Goal: Find specific page/section

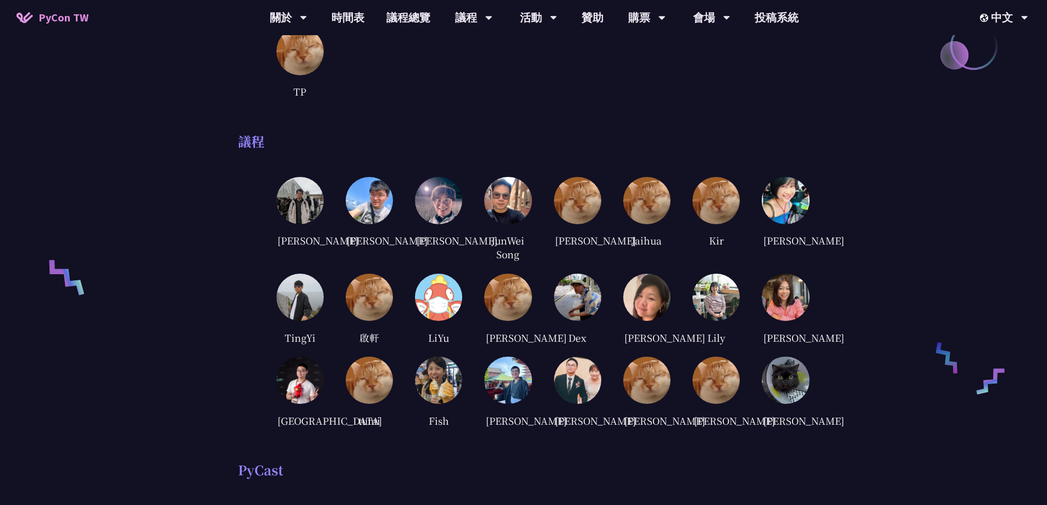
scroll to position [604, 0]
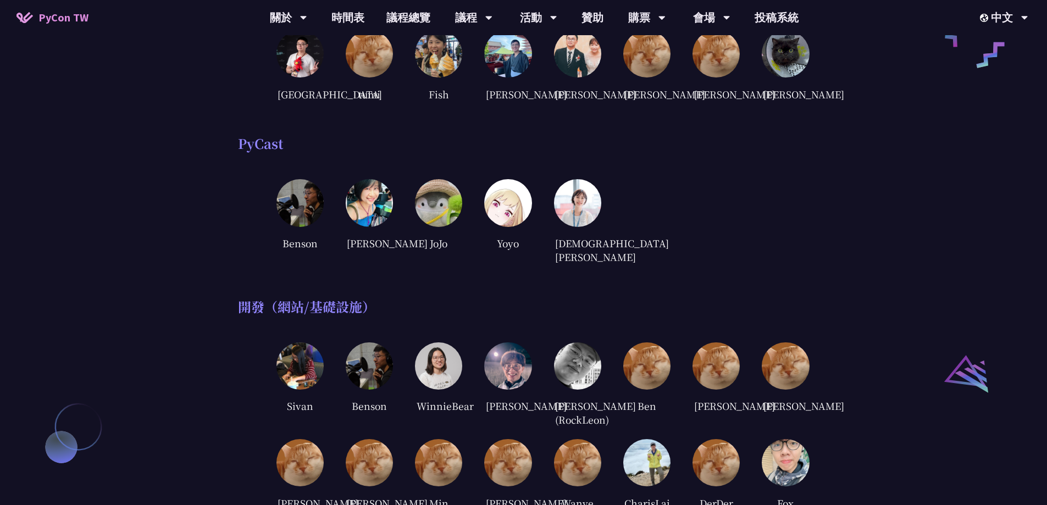
click at [570, 70] on img at bounding box center [577, 53] width 47 height 47
click at [580, 102] on div "[PERSON_NAME]" at bounding box center [577, 94] width 47 height 16
drag, startPoint x: 587, startPoint y: 110, endPoint x: 573, endPoint y: 109, distance: 13.8
click at [573, 102] on div "[PERSON_NAME]" at bounding box center [577, 94] width 47 height 16
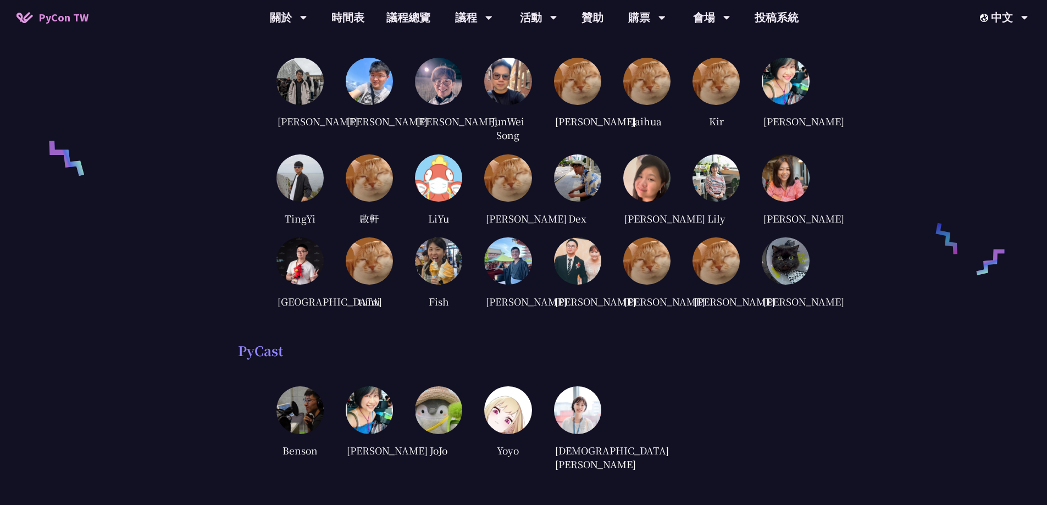
scroll to position [385, 0]
